Goal: Task Accomplishment & Management: Use online tool/utility

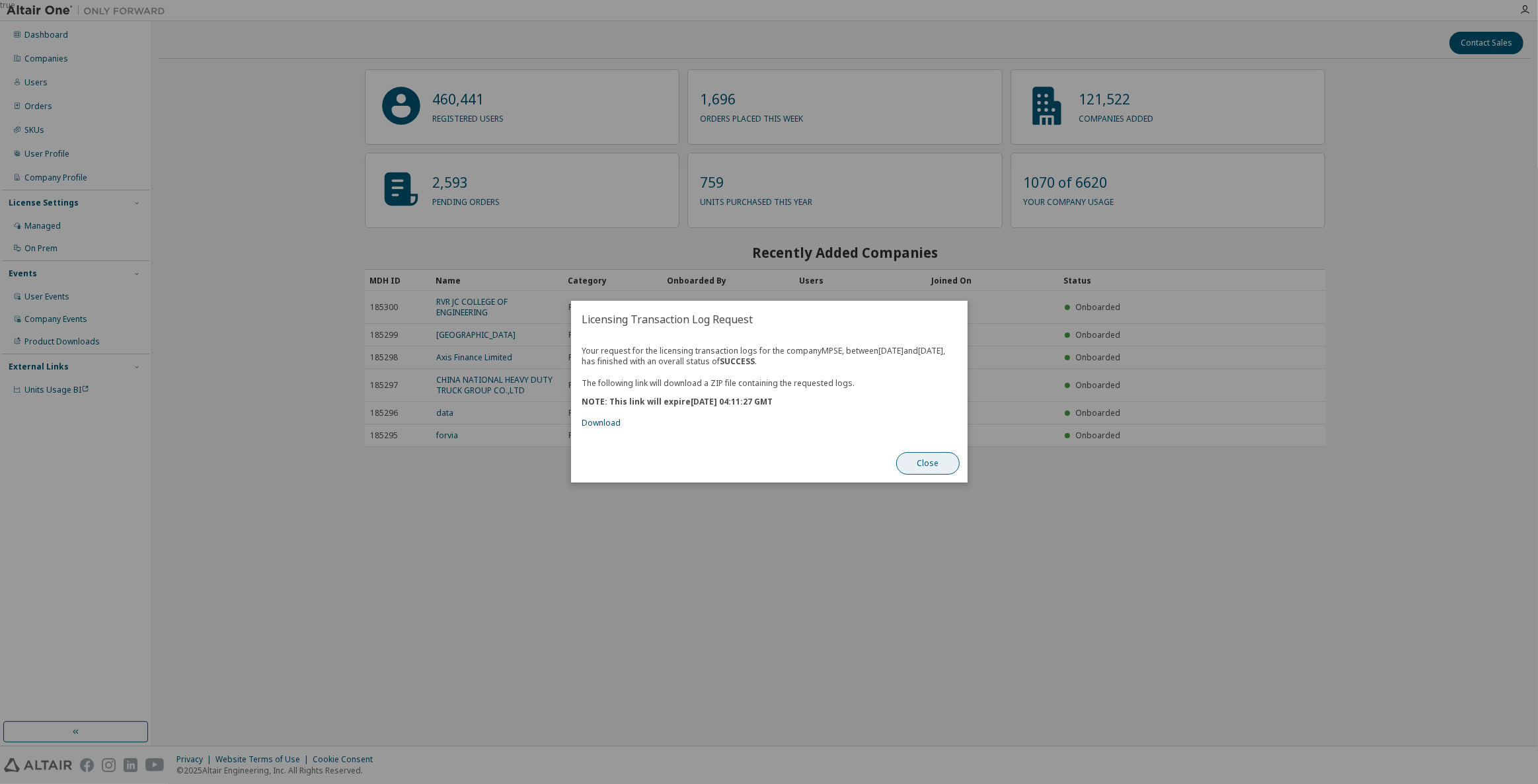
click at [926, 475] on button "Close" at bounding box center [928, 464] width 63 height 23
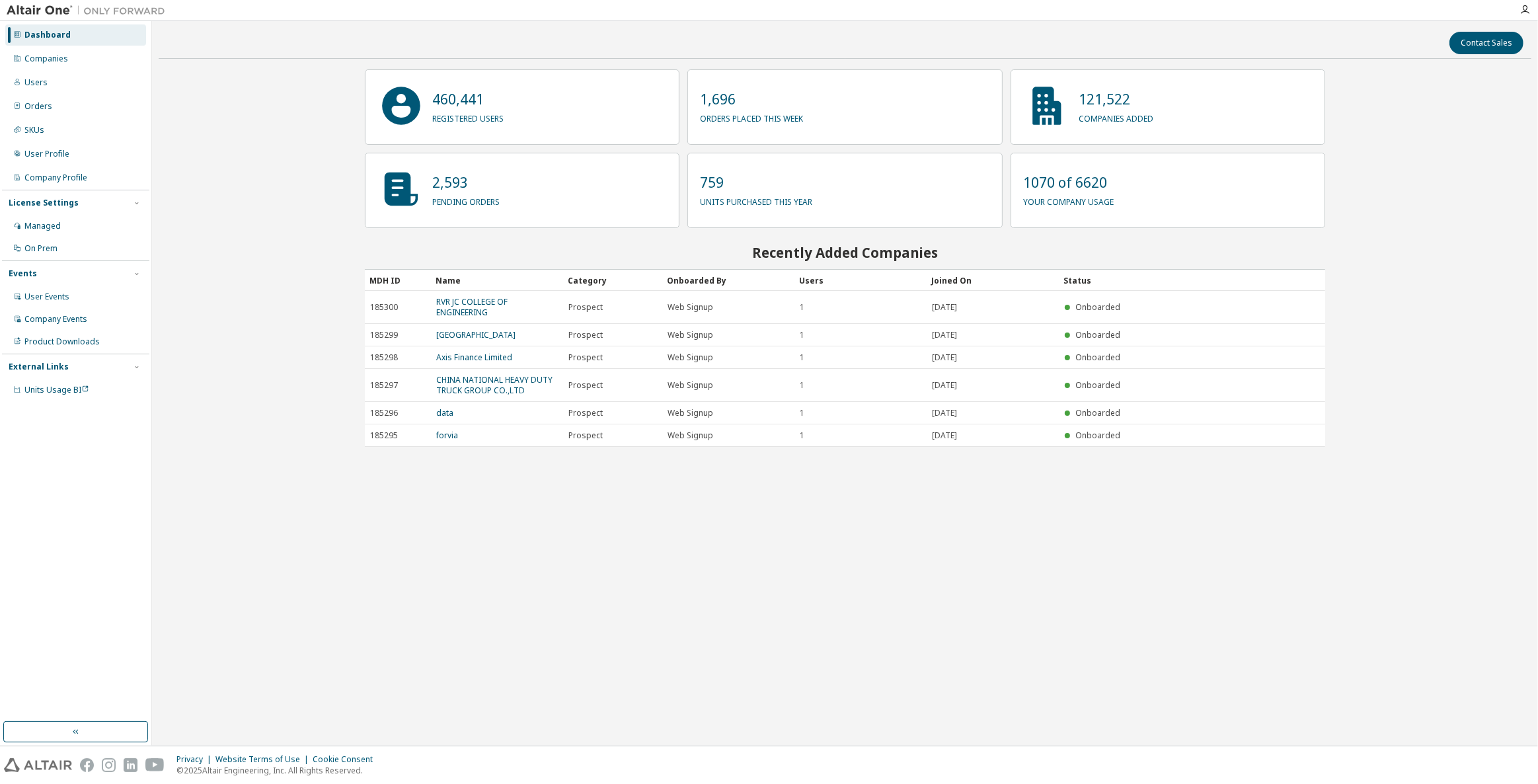
click at [321, 503] on div "Contact Sales 460,441 registered users 1,696 orders placed this week 121,522 co…" at bounding box center [845, 384] width 1373 height 712
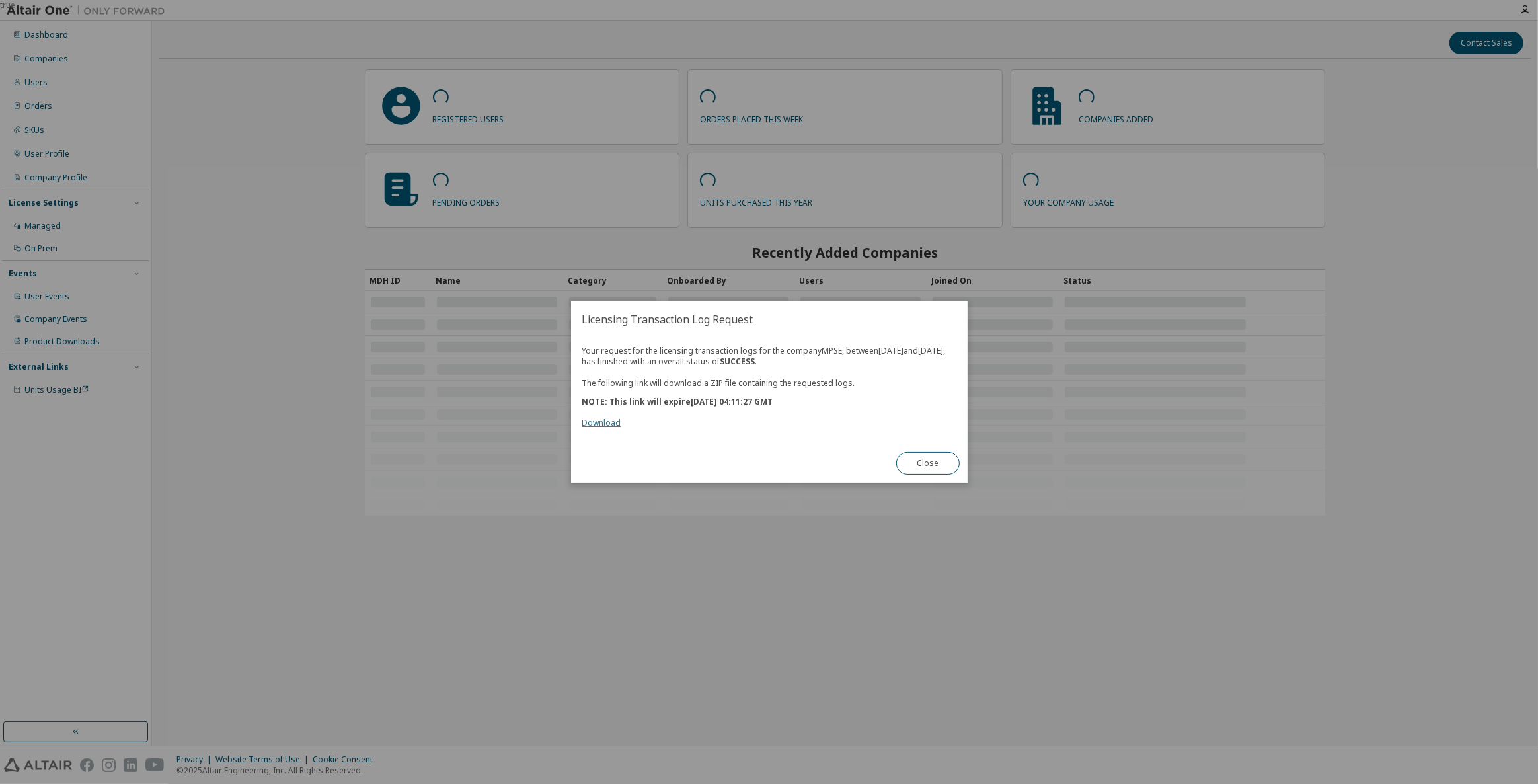
click at [613, 427] on link "Download" at bounding box center [601, 422] width 39 height 11
